Goal: Task Accomplishment & Management: Manage account settings

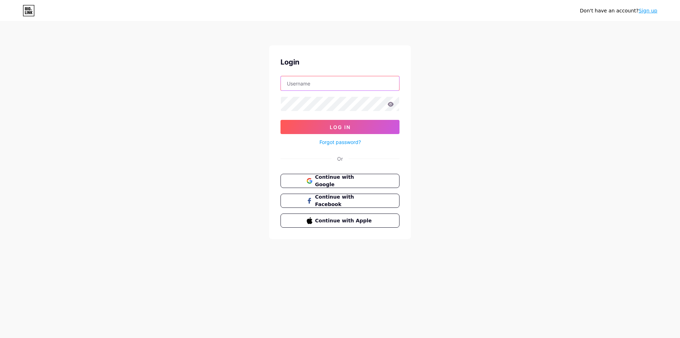
click at [310, 82] on input "text" at bounding box center [340, 83] width 118 height 14
type input "edwarhp"
click at [281, 120] on button "Log In" at bounding box center [340, 127] width 119 height 14
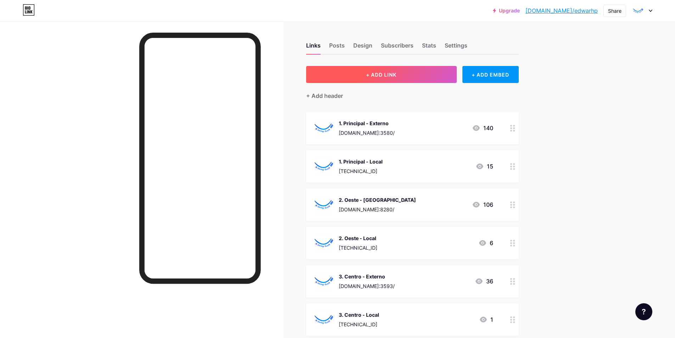
click at [393, 75] on span "+ ADD LINK" at bounding box center [381, 75] width 30 height 6
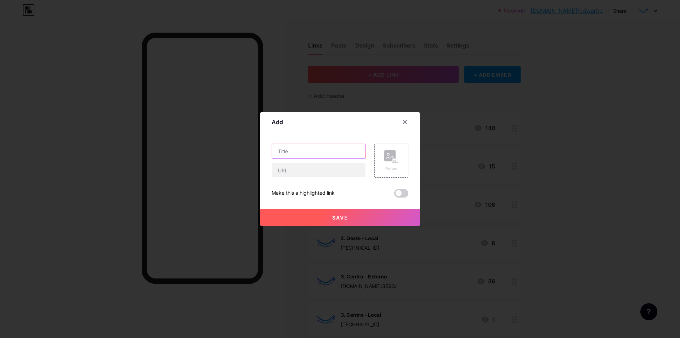
click at [328, 147] on input "text" at bounding box center [319, 151] width 94 height 14
type input "9. Norte Externo"
drag, startPoint x: 342, startPoint y: 171, endPoint x: 347, endPoint y: 170, distance: 4.7
click at [345, 171] on input "[URL][DOMAIN_NAME]" at bounding box center [319, 170] width 94 height 14
click at [351, 172] on input "[URL][DOMAIN_NAME]" at bounding box center [319, 170] width 94 height 14
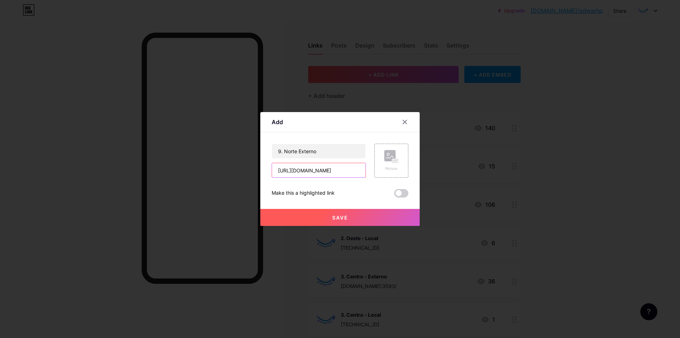
click at [346, 170] on input "[URL][DOMAIN_NAME]" at bounding box center [319, 170] width 94 height 14
type input "[URL][DOMAIN_NAME]"
click at [392, 150] on rect at bounding box center [389, 155] width 11 height 11
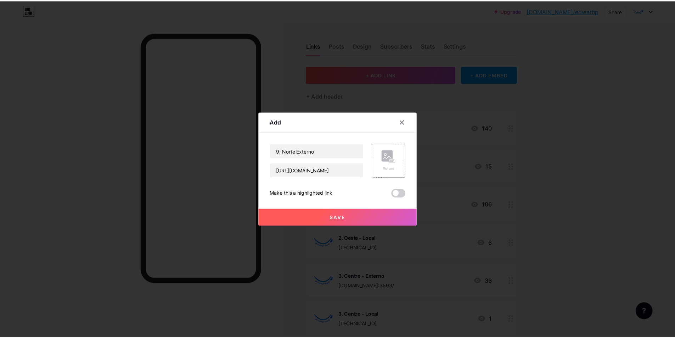
scroll to position [0, 0]
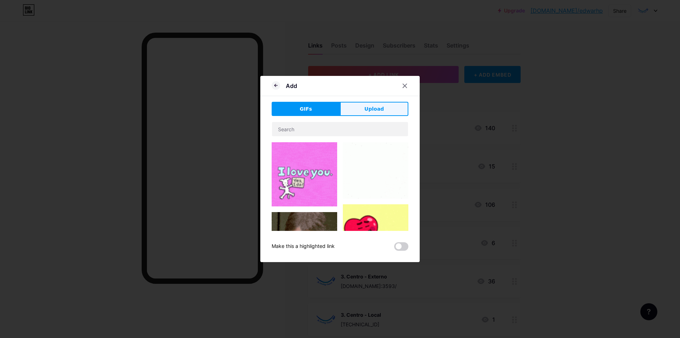
click at [375, 105] on span "Upload" at bounding box center [373, 108] width 19 height 7
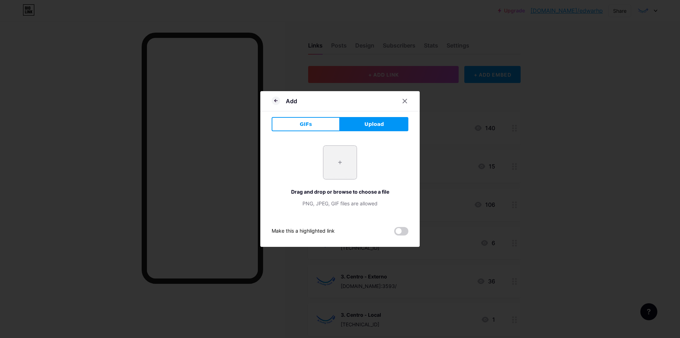
click at [340, 164] on input "file" at bounding box center [339, 162] width 33 height 33
type input "C:\fakepath\logoMOF.png"
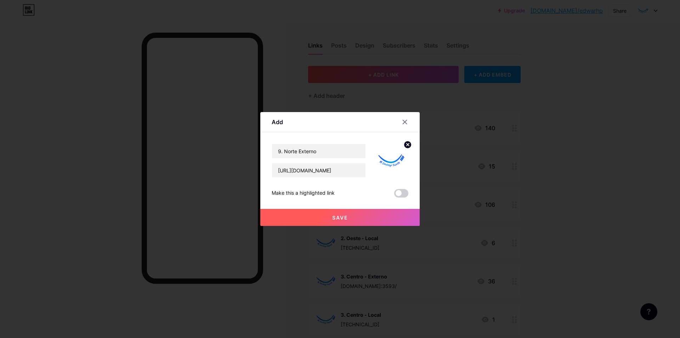
click at [341, 216] on span "Save" at bounding box center [340, 217] width 16 height 6
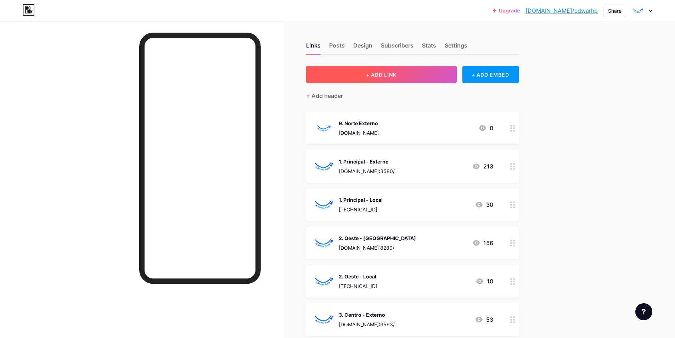
click at [400, 74] on button "+ ADD LINK" at bounding box center [381, 74] width 151 height 17
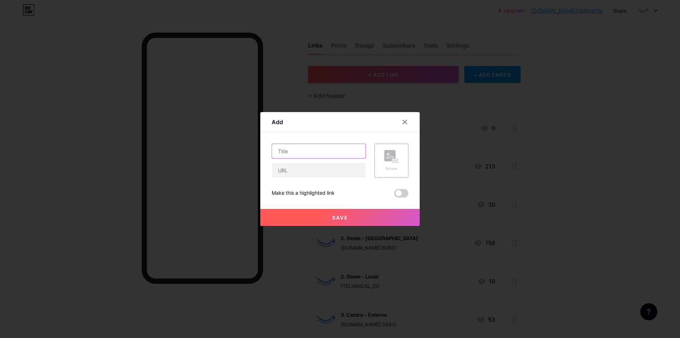
click at [335, 146] on input "text" at bounding box center [319, 151] width 94 height 14
type input "9. Norte - Local"
type input "[URL][TECHNICAL_ID]"
click at [407, 163] on div "Picture" at bounding box center [391, 160] width 34 height 34
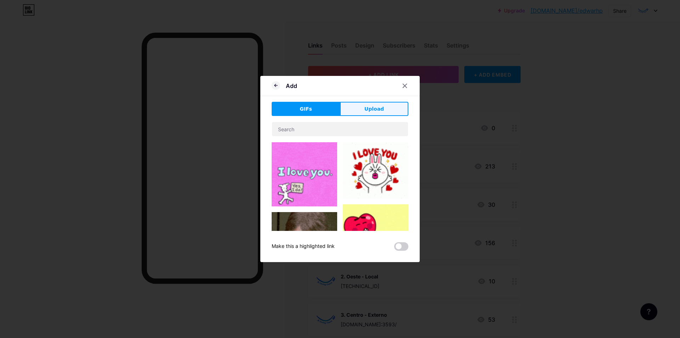
click at [369, 109] on span "Upload" at bounding box center [373, 108] width 19 height 7
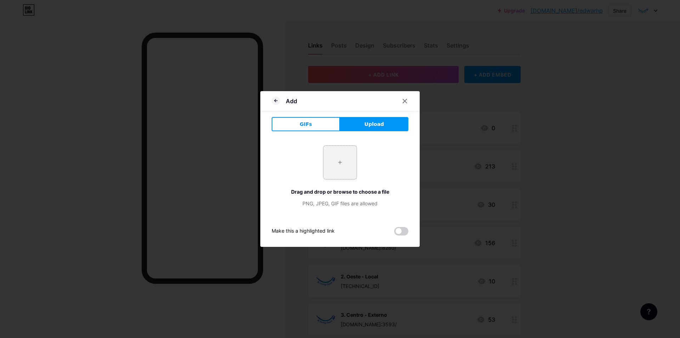
click at [341, 166] on input "file" at bounding box center [339, 162] width 33 height 33
type input "C:\fakepath\logoMOF.png"
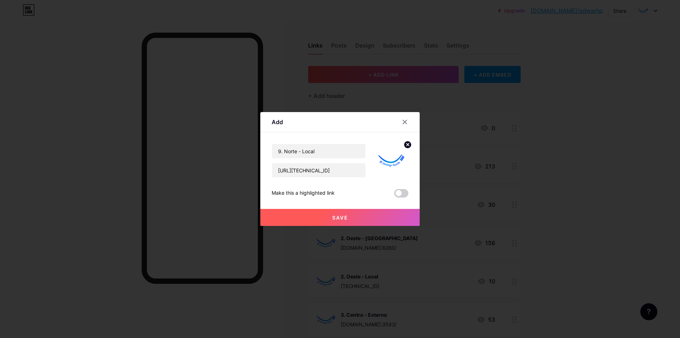
click at [344, 215] on span "Save" at bounding box center [340, 217] width 16 height 6
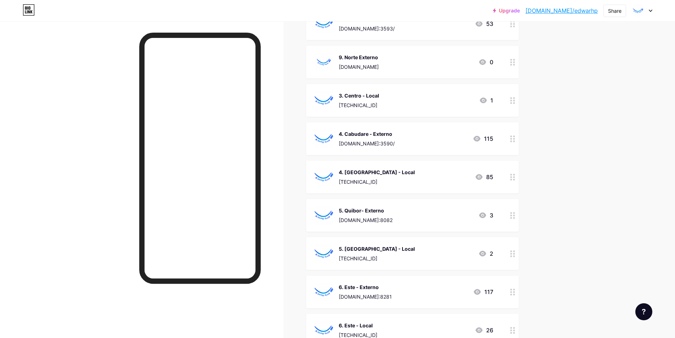
scroll to position [340, 0]
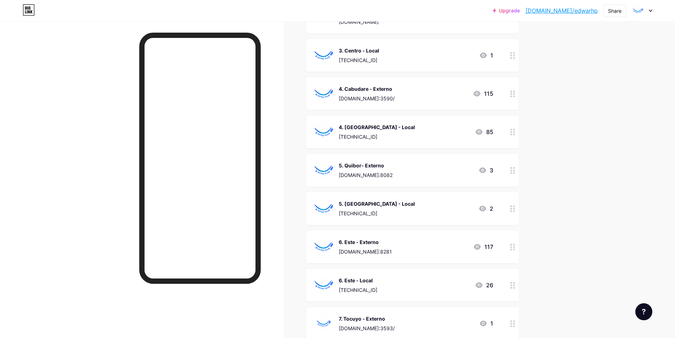
drag, startPoint x: 522, startPoint y: 307, endPoint x: 517, endPoint y: 301, distance: 7.5
click at [517, 301] on div "Links Posts Design Subscribers Stats Settings + ADD LINK + ADD EMBED + Add head…" at bounding box center [274, 109] width 548 height 856
click at [507, 315] on div "7. Tocuyo - Externo [DOMAIN_NAME]:3593/ 1" at bounding box center [412, 323] width 213 height 33
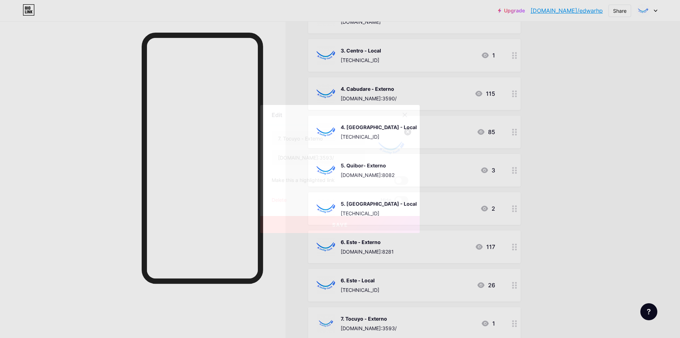
click at [400, 114] on div at bounding box center [405, 114] width 13 height 13
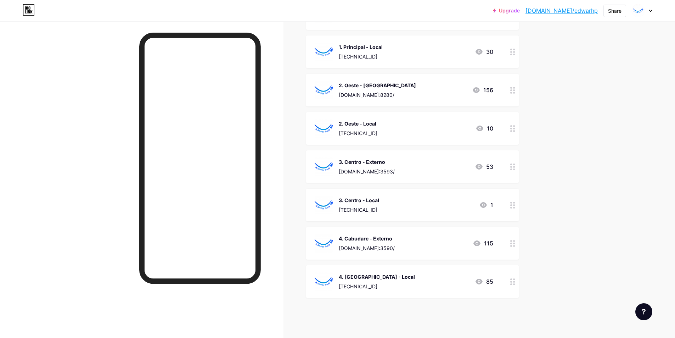
scroll to position [115, 0]
click at [503, 333] on div "9. Norte - Local [TECHNICAL_ID][URL] 0" at bounding box center [412, 319] width 213 height 33
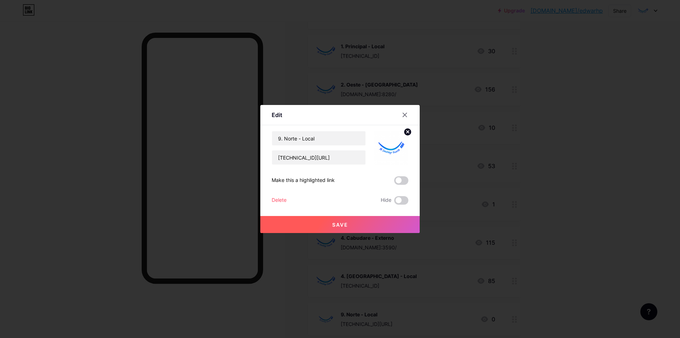
click at [404, 113] on icon at bounding box center [405, 115] width 6 height 6
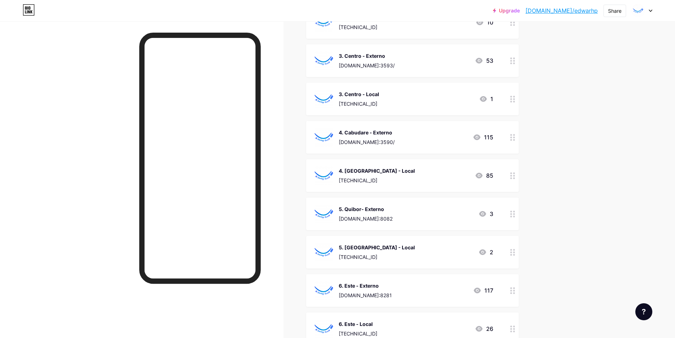
scroll to position [0, 0]
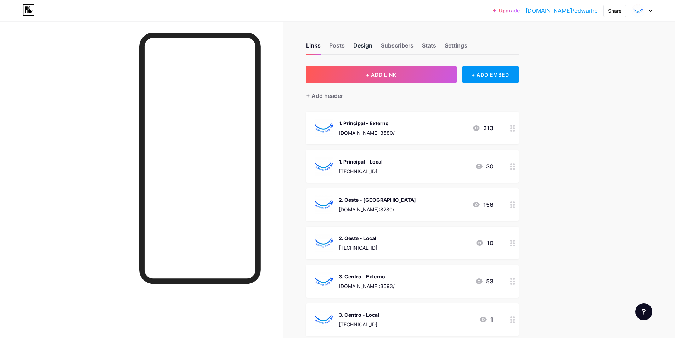
click at [364, 45] on div "Design" at bounding box center [362, 47] width 19 height 13
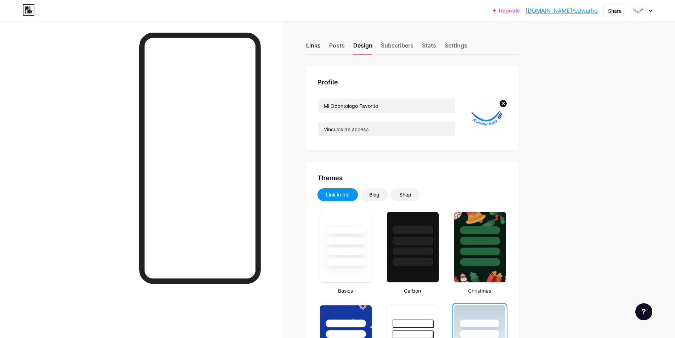
click at [317, 43] on div "Links" at bounding box center [313, 47] width 15 height 13
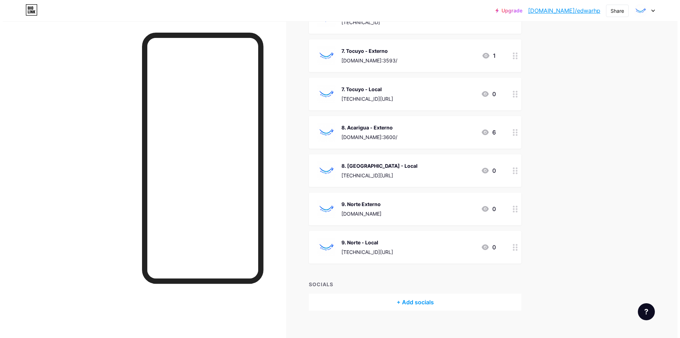
scroll to position [539, 0]
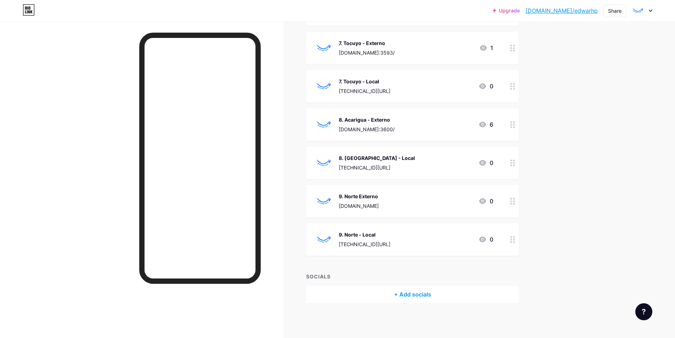
click at [424, 295] on div "+ Add socials" at bounding box center [412, 294] width 213 height 17
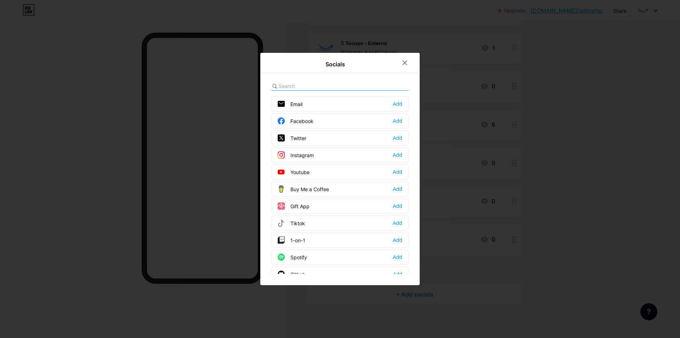
click at [309, 153] on div "Instagram" at bounding box center [296, 154] width 36 height 7
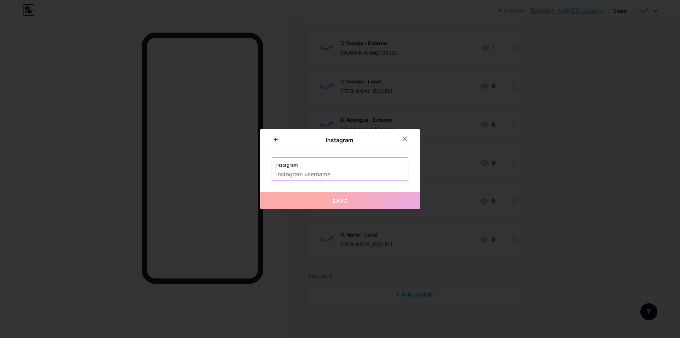
click at [311, 171] on input "text" at bounding box center [340, 174] width 128 height 12
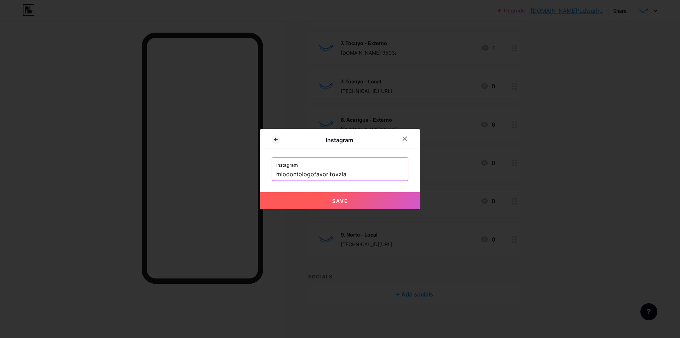
click at [335, 200] on span "Save" at bounding box center [340, 201] width 16 height 6
type input "[URL][DOMAIN_NAME]"
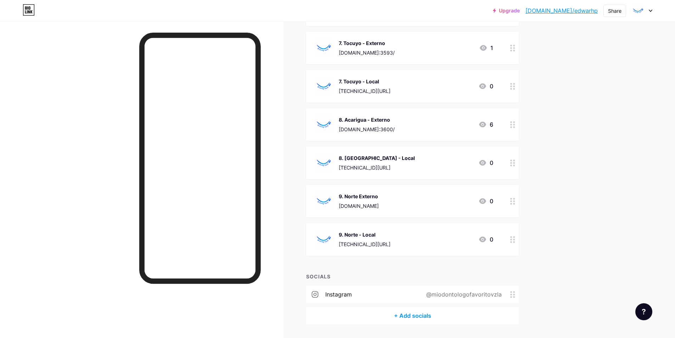
click at [411, 307] on div "+ Add socials" at bounding box center [412, 315] width 213 height 17
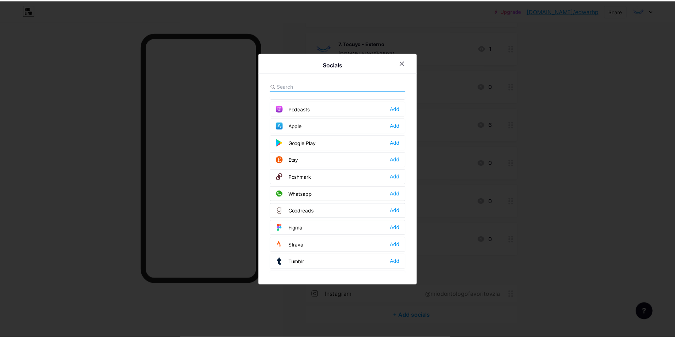
scroll to position [531, 0]
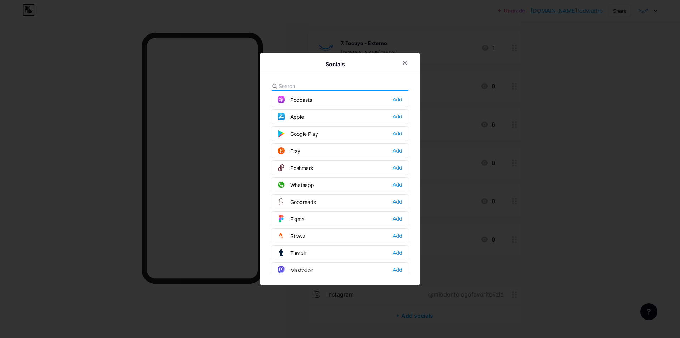
click at [397, 185] on div "Add" at bounding box center [398, 184] width 10 height 7
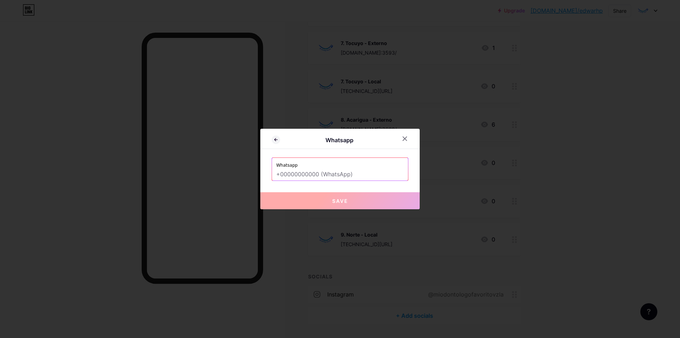
click at [388, 170] on input "text" at bounding box center [340, 174] width 128 height 12
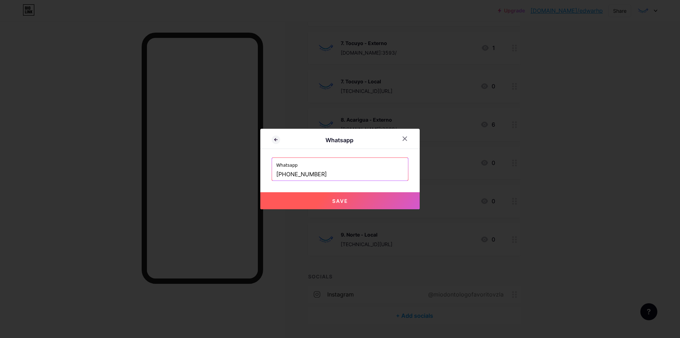
click at [339, 204] on button "Save" at bounding box center [339, 200] width 159 height 17
type input "[URL][DOMAIN_NAME][PHONE_NUMBER]"
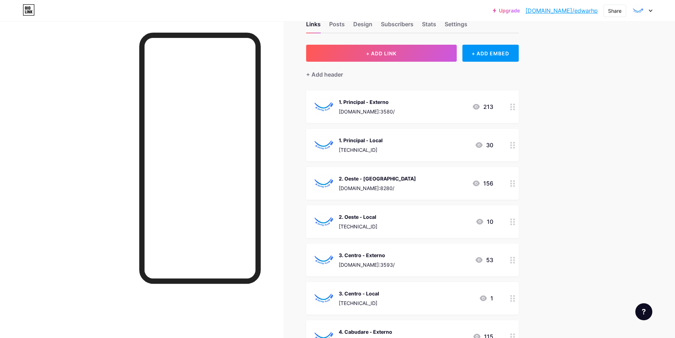
scroll to position [0, 0]
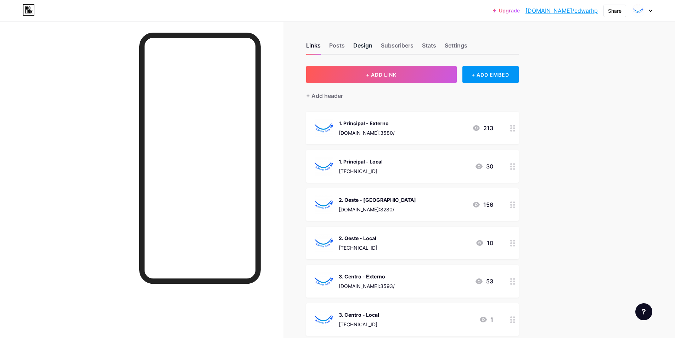
click at [363, 44] on div "Design" at bounding box center [362, 47] width 19 height 13
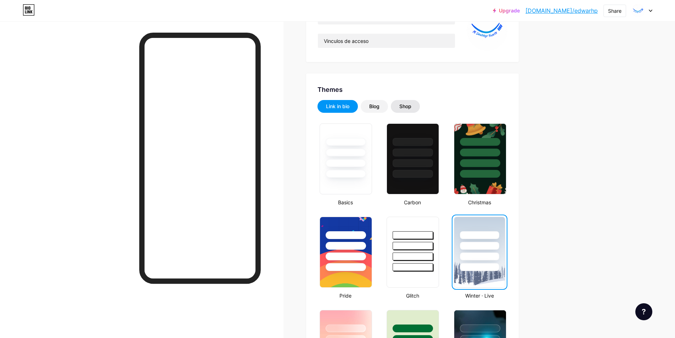
scroll to position [106, 0]
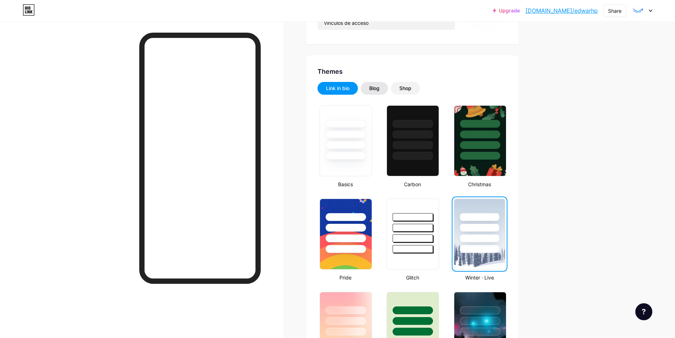
click at [373, 87] on div "Blog" at bounding box center [374, 88] width 10 height 7
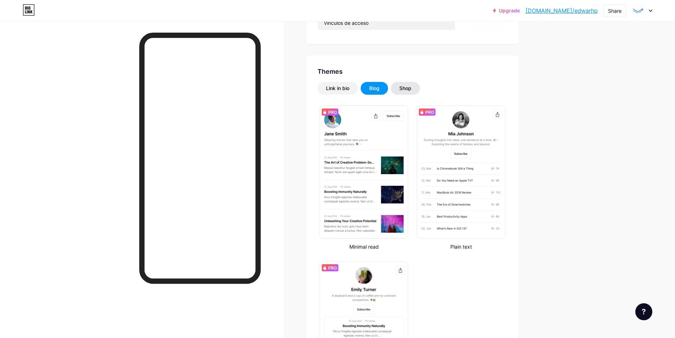
click at [408, 89] on div "Shop" at bounding box center [405, 88] width 12 height 7
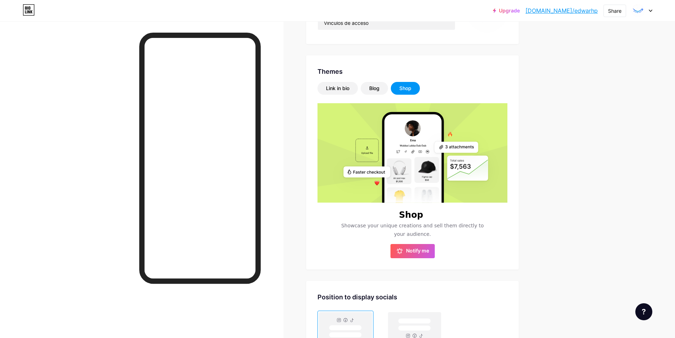
click at [408, 89] on div "Shop" at bounding box center [405, 88] width 12 height 7
click at [339, 82] on div "Link in bio" at bounding box center [337, 88] width 40 height 13
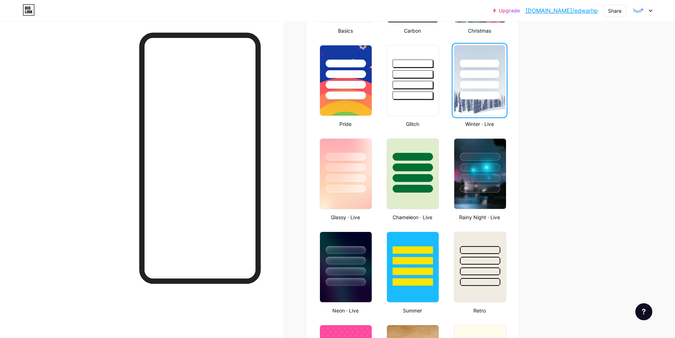
scroll to position [283, 0]
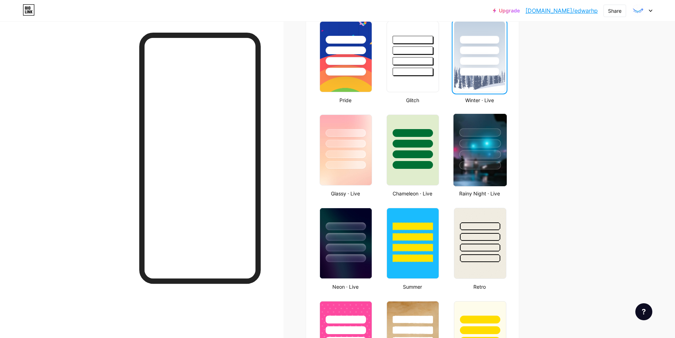
click at [490, 175] on img at bounding box center [479, 150] width 53 height 72
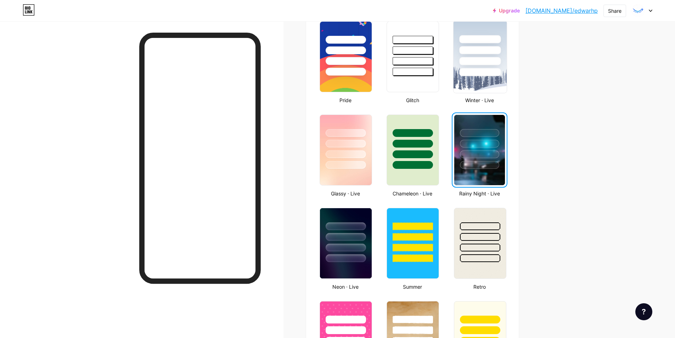
click at [465, 69] on div at bounding box center [479, 72] width 41 height 8
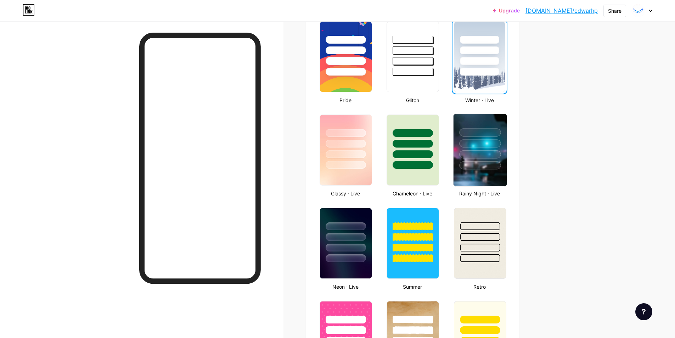
click at [470, 139] on div at bounding box center [479, 143] width 41 height 8
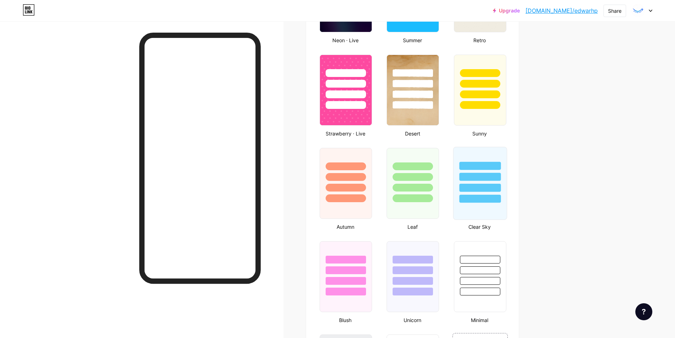
scroll to position [531, 0]
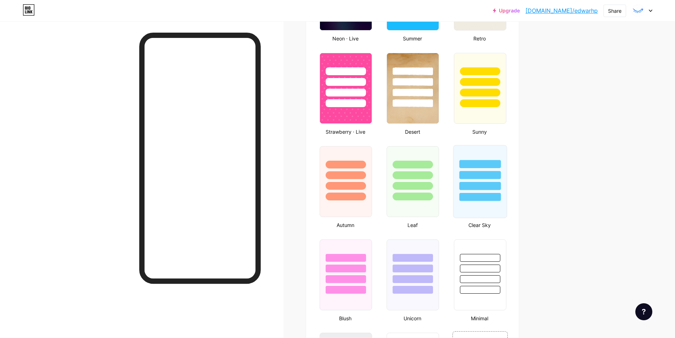
click at [477, 189] on div at bounding box center [479, 186] width 41 height 8
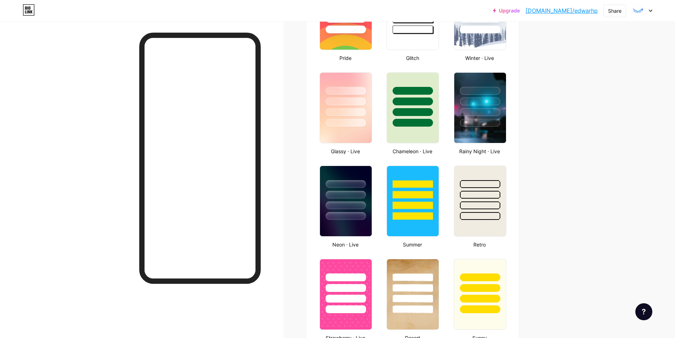
scroll to position [319, 0]
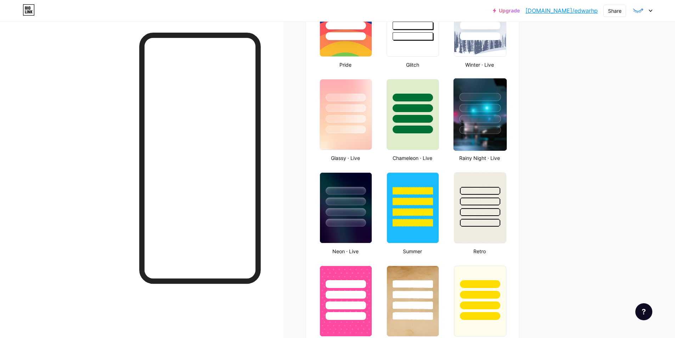
click at [470, 139] on img at bounding box center [479, 114] width 53 height 72
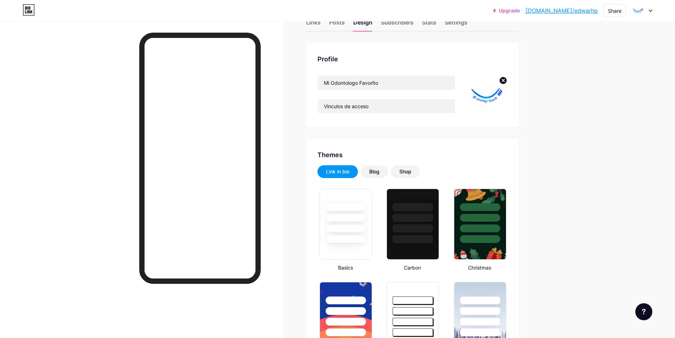
scroll to position [0, 0]
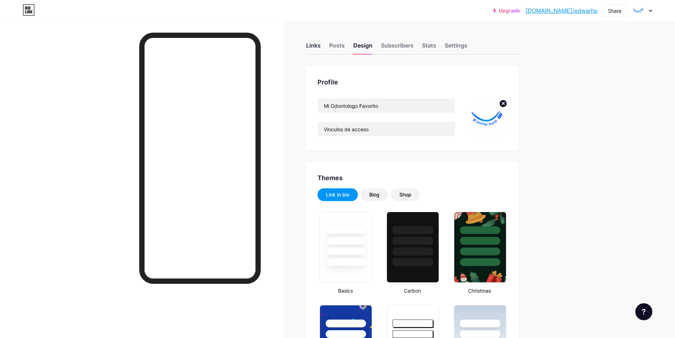
click at [312, 51] on div "Links" at bounding box center [313, 47] width 15 height 13
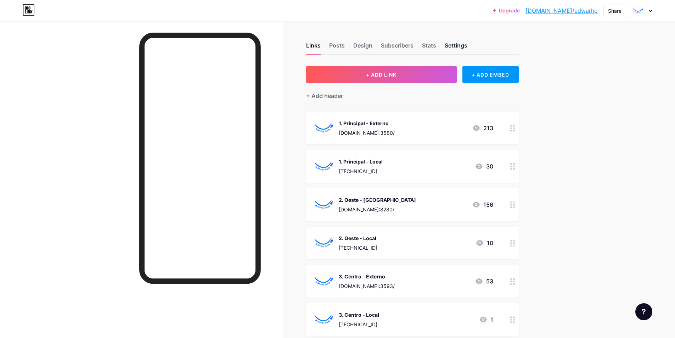
click at [467, 47] on div "Settings" at bounding box center [456, 47] width 23 height 13
click at [364, 45] on div "Design" at bounding box center [362, 47] width 19 height 13
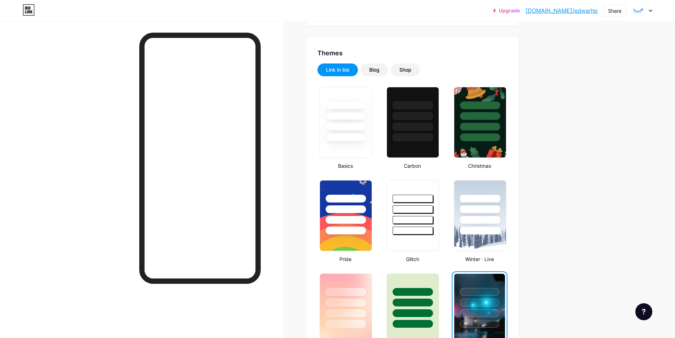
scroll to position [142, 0]
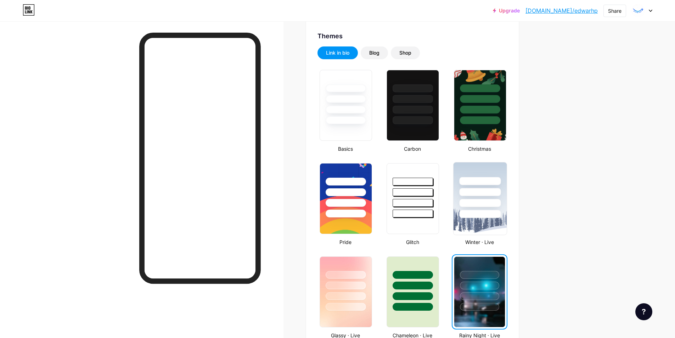
click at [486, 224] on img at bounding box center [479, 198] width 53 height 72
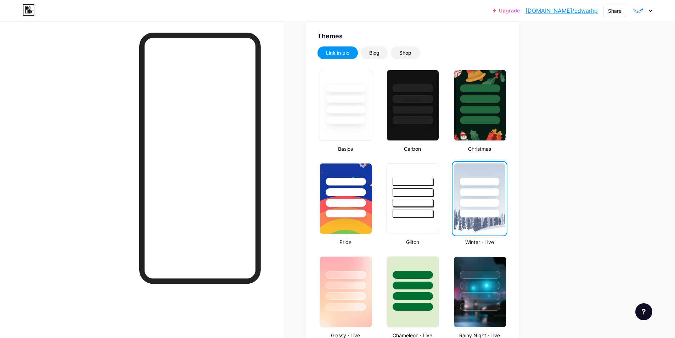
click at [585, 10] on link "[DOMAIN_NAME]/edwarhp" at bounding box center [561, 10] width 72 height 9
